Goal: Task Accomplishment & Management: Manage account settings

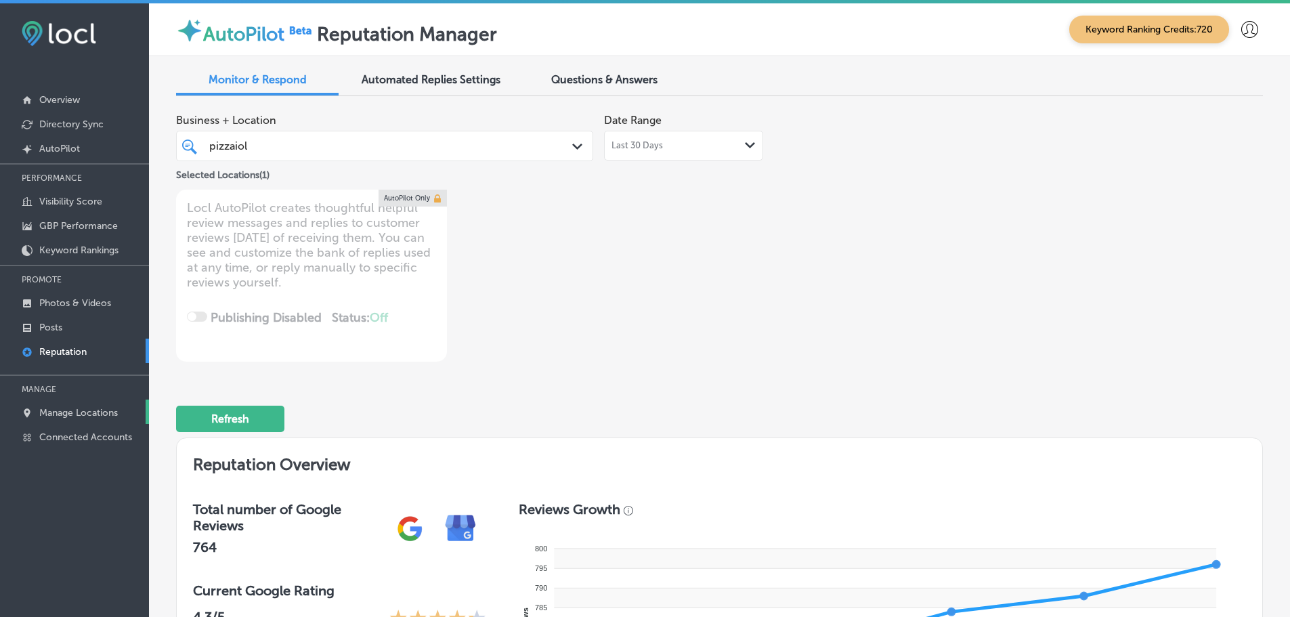
drag, startPoint x: 0, startPoint y: 0, endPoint x: 86, endPoint y: 408, distance: 416.6
click at [86, 408] on p "Manage Locations" at bounding box center [78, 413] width 79 height 12
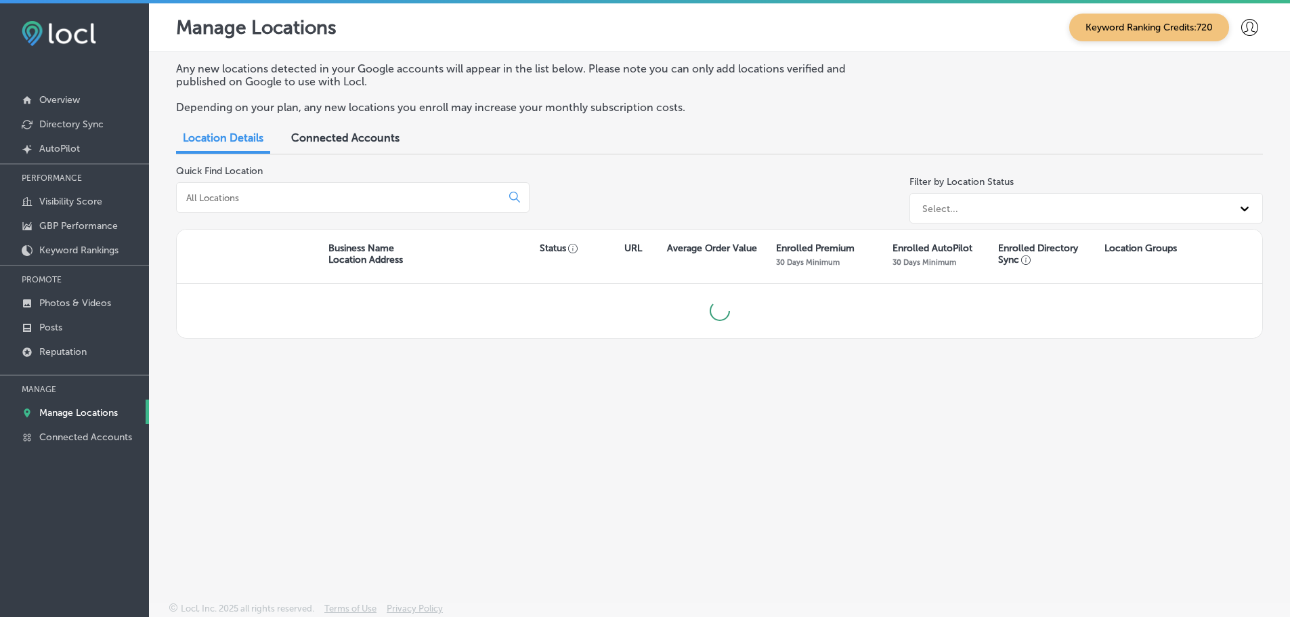
click at [298, 192] on input at bounding box center [341, 198] width 313 height 12
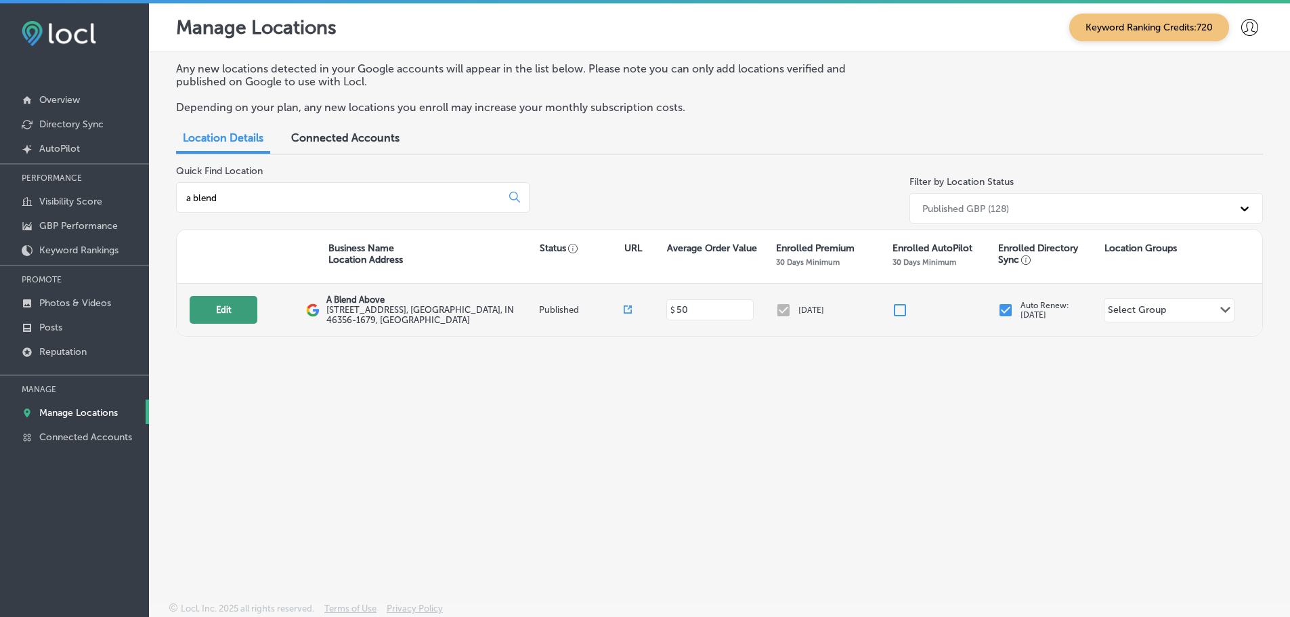
type input "a blend"
click at [222, 313] on button "Edit" at bounding box center [224, 310] width 68 height 28
select select "US"
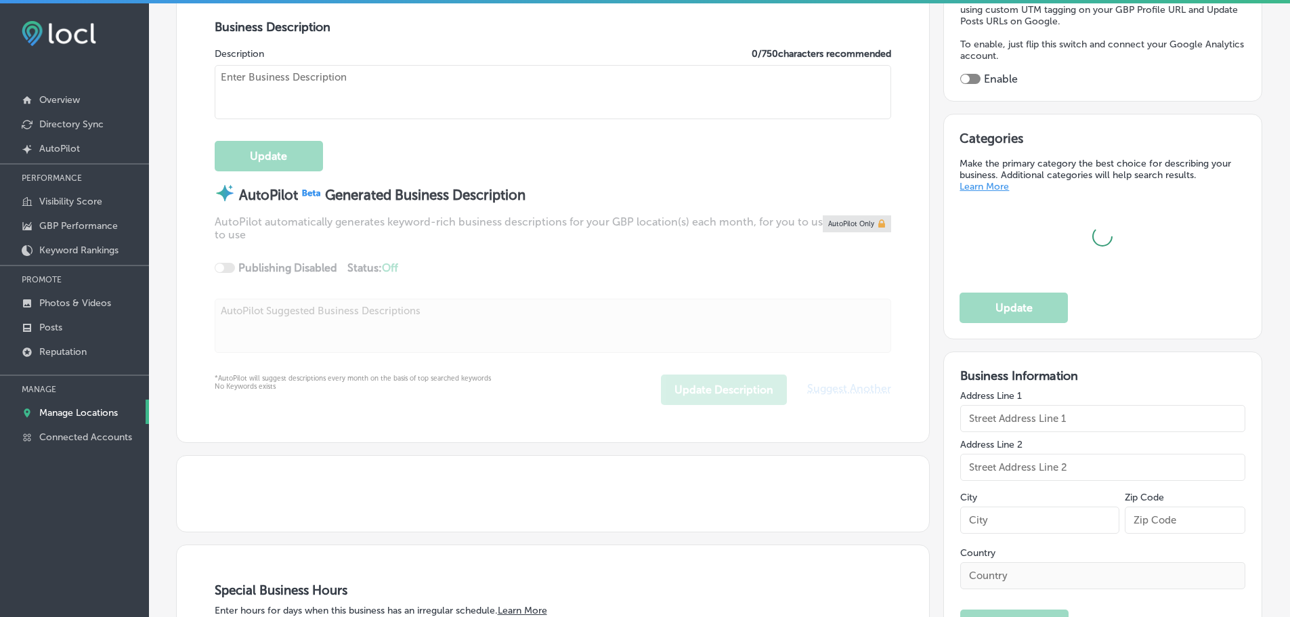
type input "[STREET_ADDRESS]"
type input "[PERSON_NAME]"
type input "46356-1679"
type input "US"
type textarea "We are a small family owned and operated business located just outside of [GEOG…"
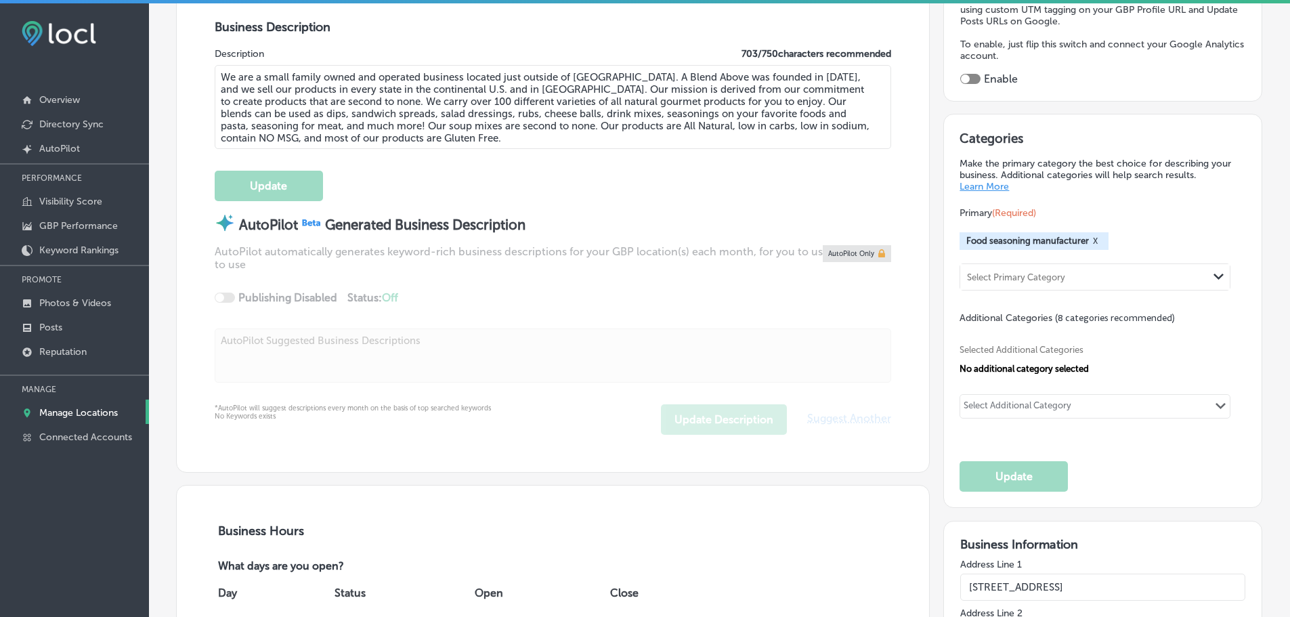
type input "[URL][DOMAIN_NAME]"
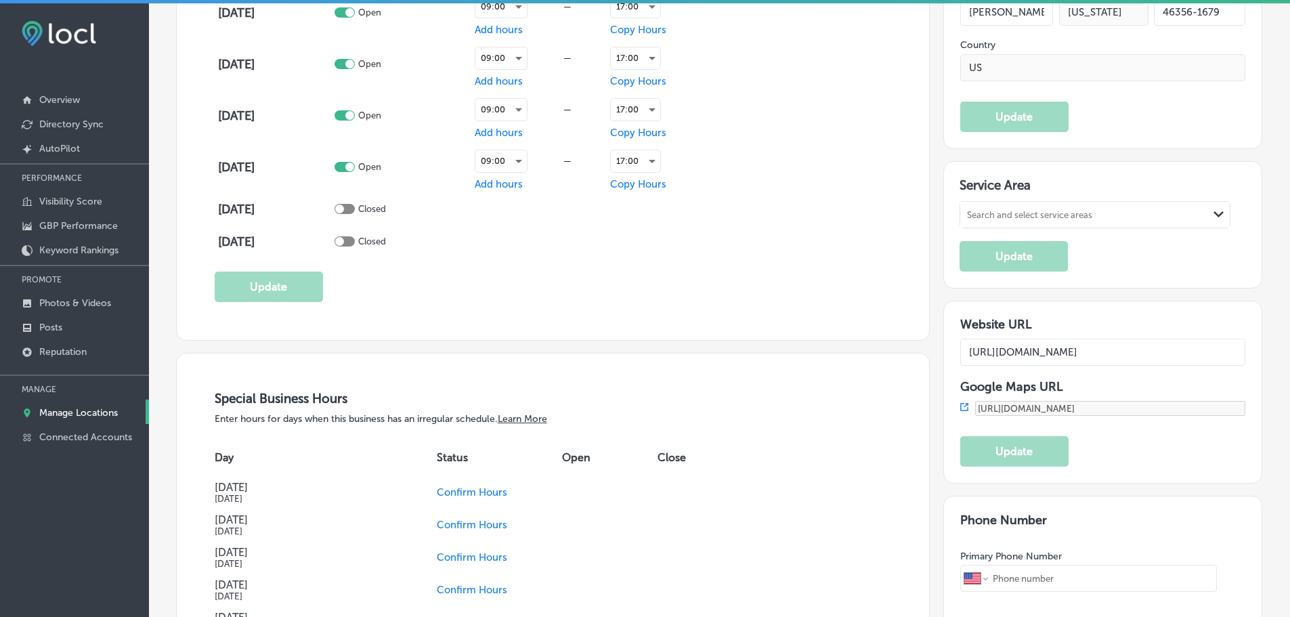
type input "[PHONE_NUMBER]"
type input "A Blend Above"
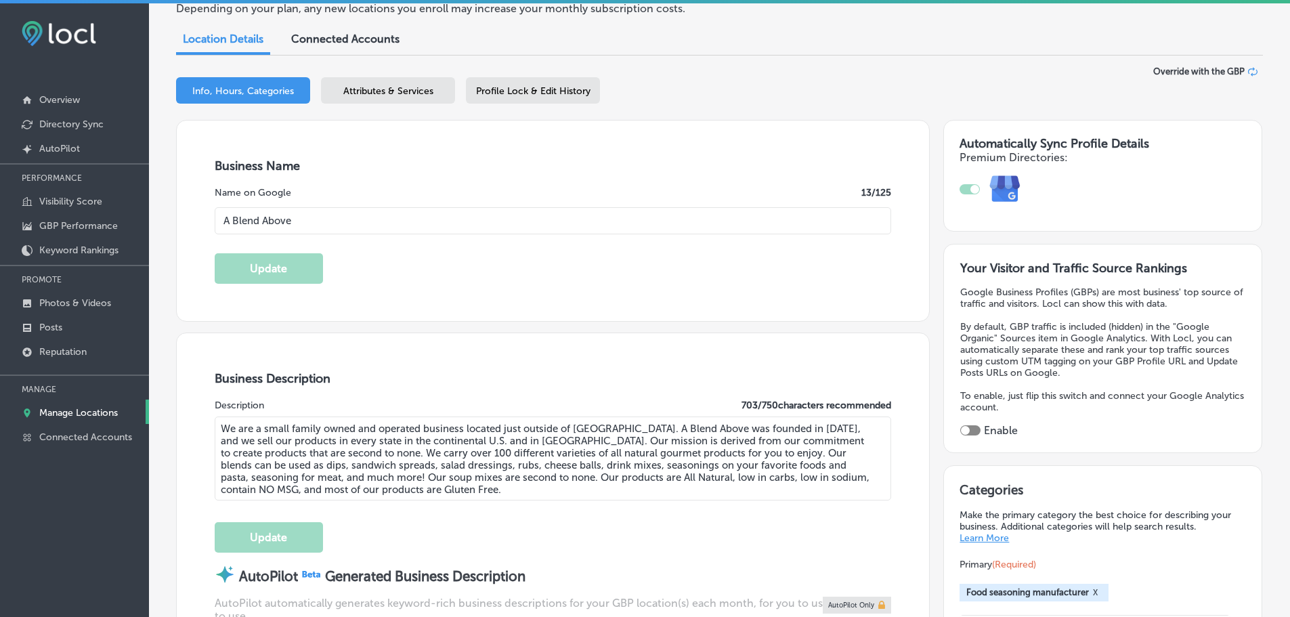
scroll to position [135, 0]
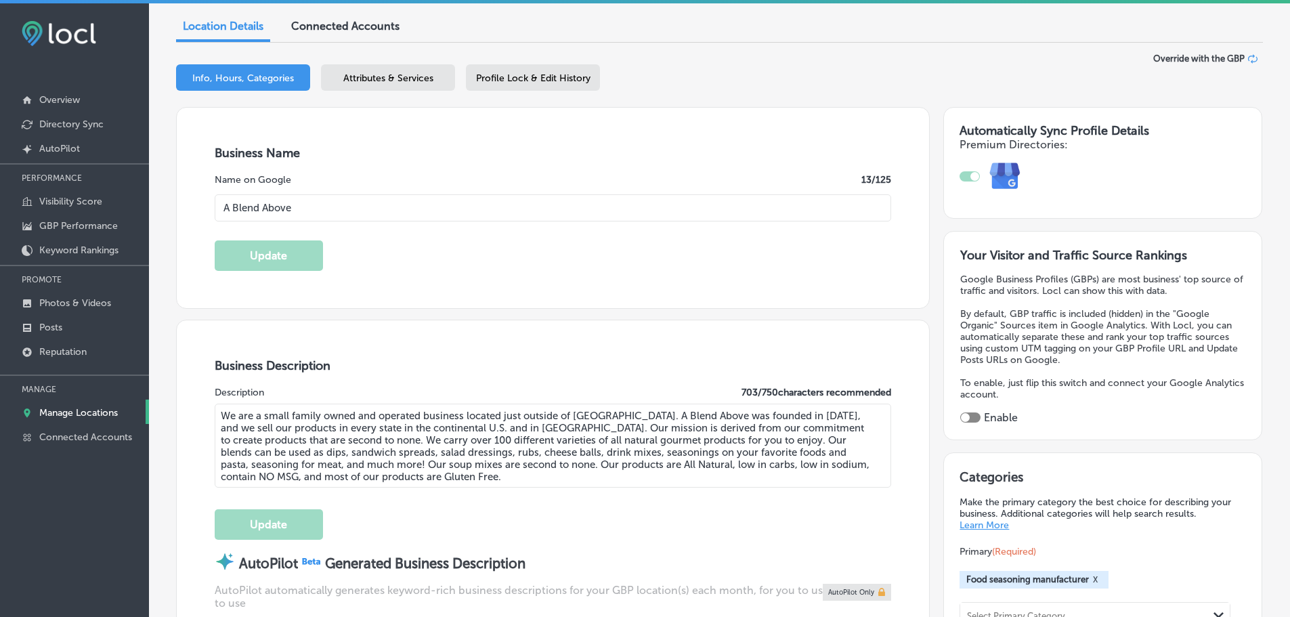
drag, startPoint x: 403, startPoint y: 472, endPoint x: 206, endPoint y: 413, distance: 205.6
click at [206, 413] on div "Business Description Description 703 / 750 characters recommended We are a smal…" at bounding box center [553, 565] width 752 height 490
paste textarea "A Blend Above is a family-owned food seasoning manufacturer located just outsid…"
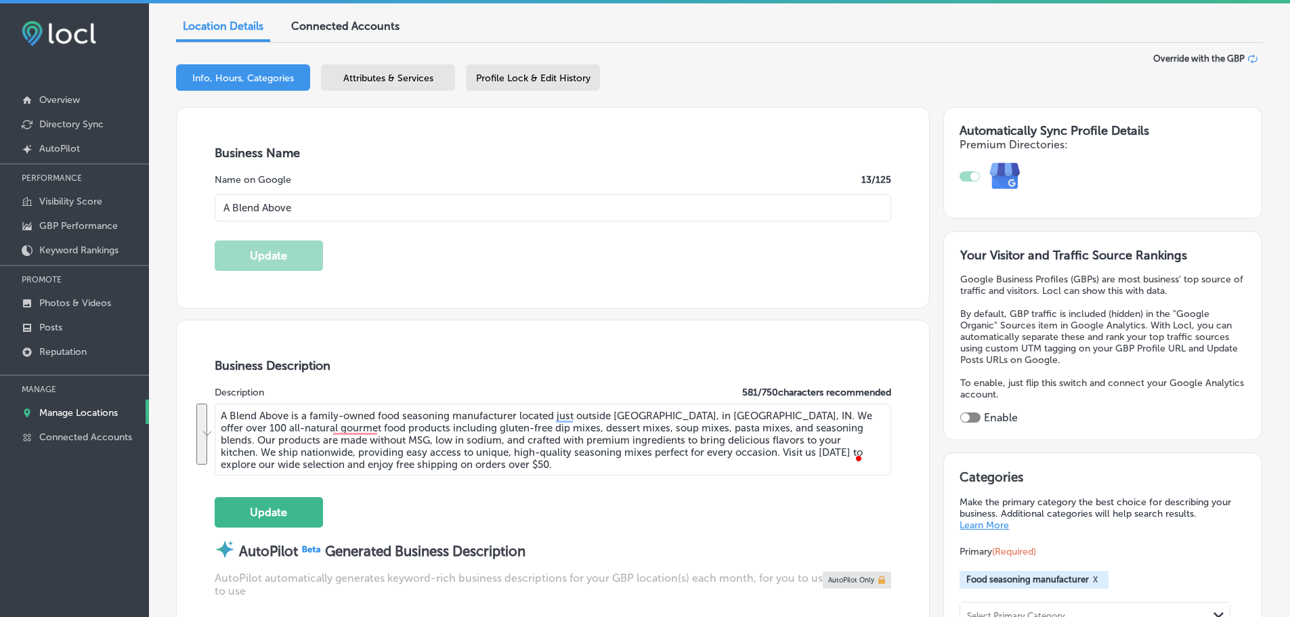
drag, startPoint x: 422, startPoint y: 463, endPoint x: 210, endPoint y: 412, distance: 218.7
click at [209, 411] on div "Business Description Description 581 / 750 characters recommended A Blend Above…" at bounding box center [553, 559] width 752 height 478
paste textarea "crafted with premium ingredients, low in sodium, and contain no MSG. Whether yo…"
drag, startPoint x: 503, startPoint y: 462, endPoint x: 209, endPoint y: 415, distance: 297.5
click at [206, 415] on div "Business Description Description 593 / 750 characters recommended A Blend Above…" at bounding box center [553, 559] width 752 height 478
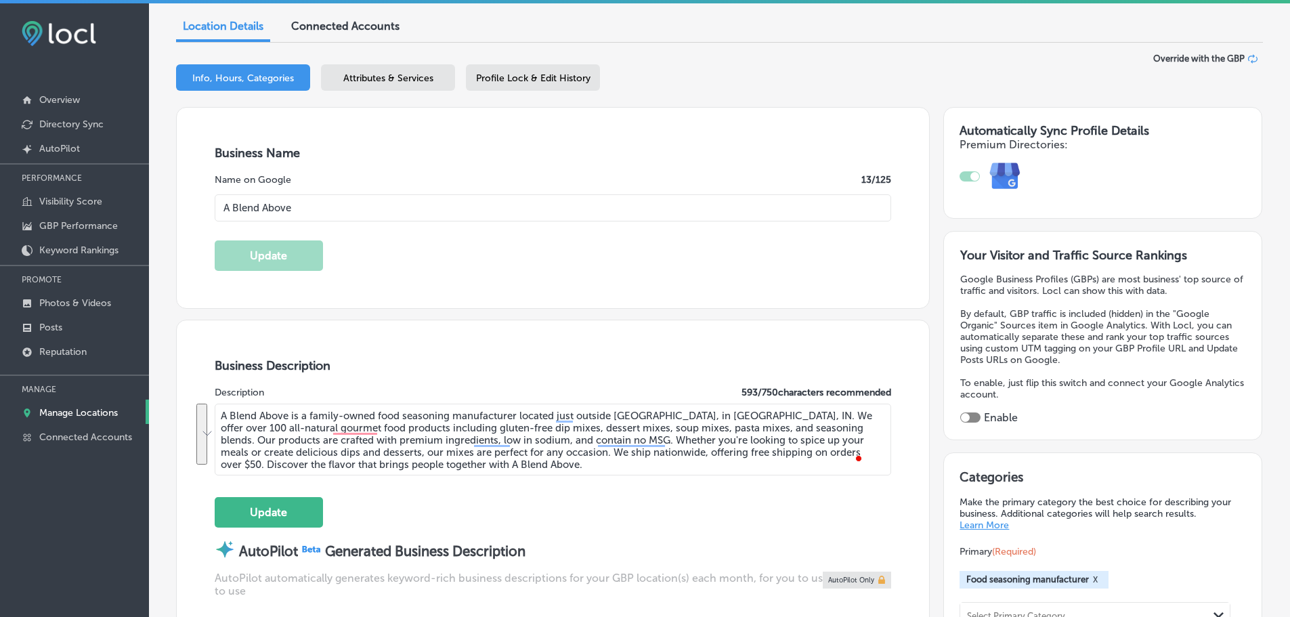
paste textarea "Since [DATE], we’ve been creating over 100 all-natural gourmet food products, i…"
type textarea "A Blend Above is a family-owned food seasoning manufacturer located just outsid…"
click at [211, 414] on div "Business Description Description 629 / 750 characters recommended A Blend Above…" at bounding box center [553, 559] width 752 height 478
